Goal: Transaction & Acquisition: Obtain resource

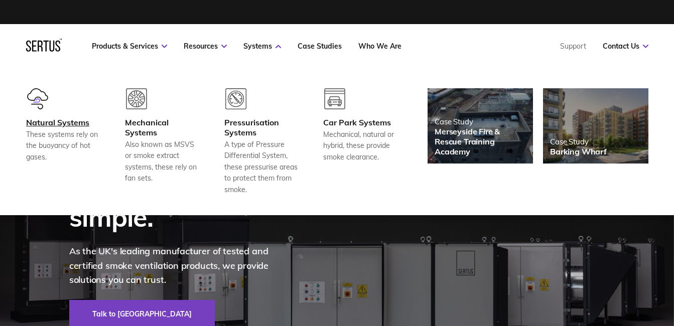
click at [65, 120] on div "Natural Systems" at bounding box center [63, 122] width 74 height 10
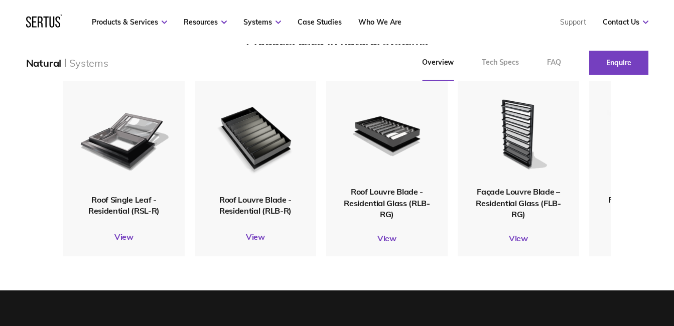
scroll to position [1150, 0]
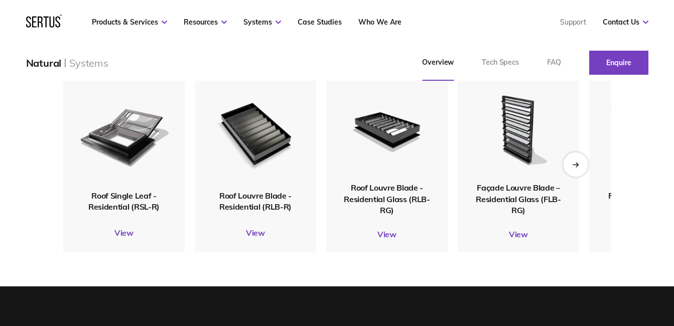
click at [577, 174] on div "Next slide" at bounding box center [575, 164] width 25 height 25
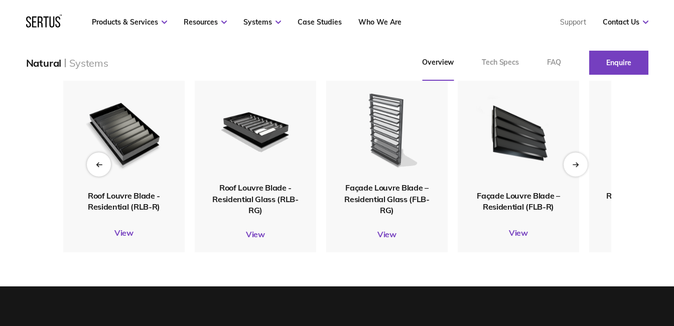
click at [389, 166] on img at bounding box center [386, 129] width 96 height 106
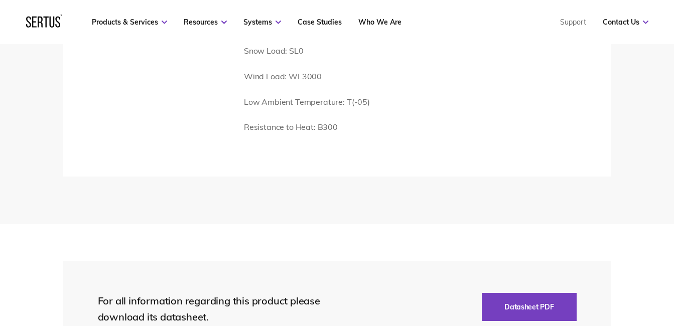
scroll to position [2574, 0]
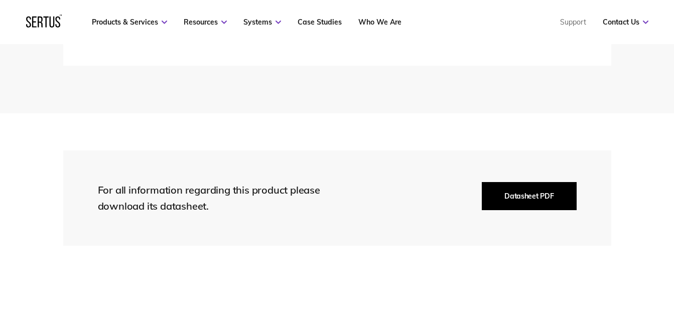
click at [531, 196] on button "Datasheet PDF" at bounding box center [529, 196] width 94 height 28
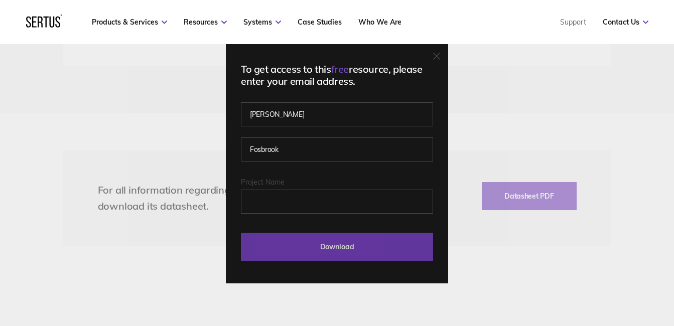
click at [350, 251] on input "Download" at bounding box center [337, 247] width 192 height 28
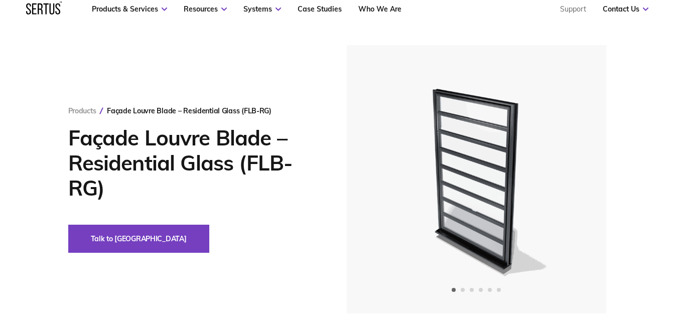
scroll to position [0, 0]
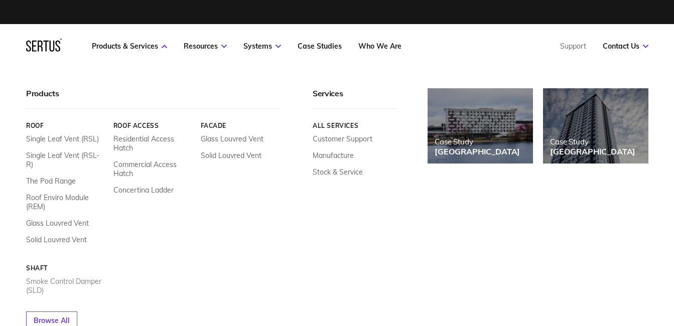
click at [82, 277] on link "Smoke Control Damper (SLD)" at bounding box center [66, 286] width 80 height 18
